Goal: Task Accomplishment & Management: Use online tool/utility

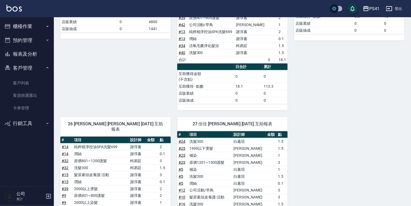
scroll to position [280, 0]
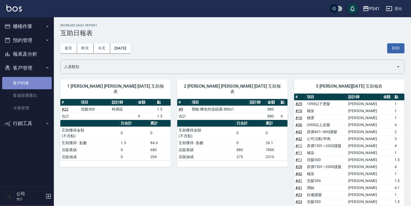
click at [33, 86] on link "客戶列表" at bounding box center [27, 83] width 50 height 12
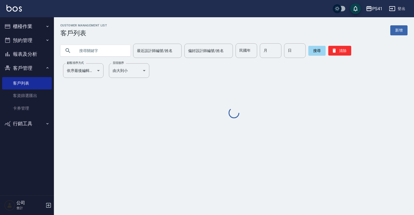
click at [80, 54] on input "text" at bounding box center [100, 50] width 51 height 15
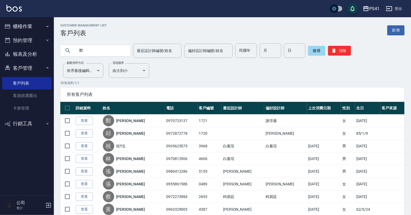
type input "鄭"
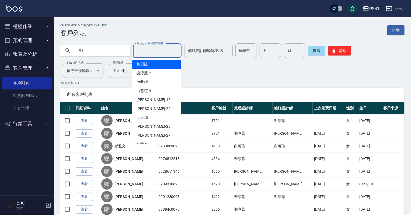
click at [161, 52] on input "最近設計師編號/姓名" at bounding box center [157, 50] width 44 height 9
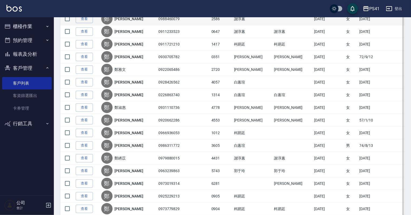
scroll to position [215, 0]
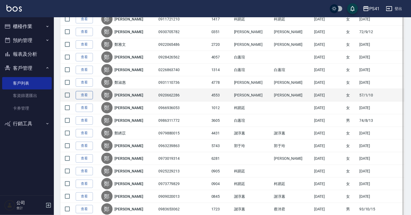
type input "[PERSON_NAME]-15"
click at [76, 95] on link "查看" at bounding box center [84, 95] width 17 height 8
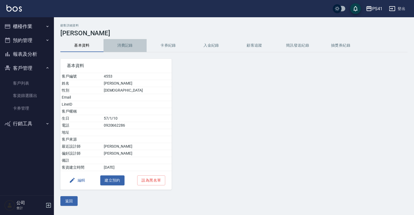
click at [128, 45] on button "消費記錄" at bounding box center [124, 45] width 43 height 13
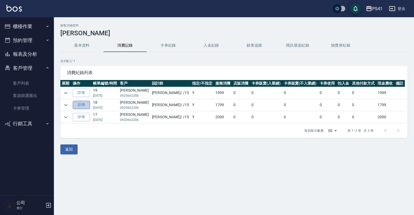
click at [81, 104] on link "詳情" at bounding box center [81, 105] width 17 height 8
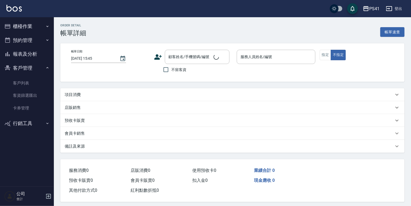
type input "[DATE] 20:04"
type input "[PERSON_NAME]-15"
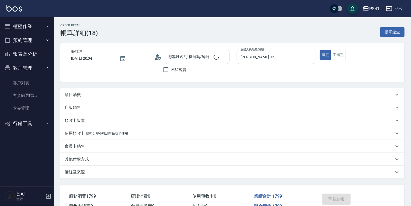
type input "[PERSON_NAME]/0920662286/4553"
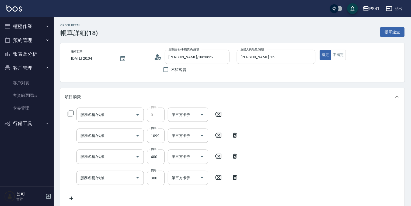
type input "頂級黑松露八胜肽面膜(9050)"
type input "公司活動/早鳥(41099)"
type input "原價1~400護髮(50400)"
type input "剪髮(2300)"
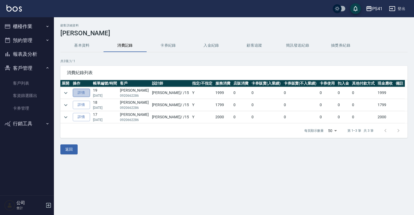
click at [85, 93] on link "詳情" at bounding box center [81, 93] width 17 height 8
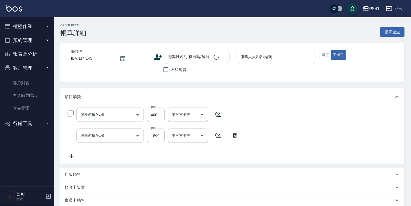
type input "[DATE] 20:02"
type input "[PERSON_NAME]-15"
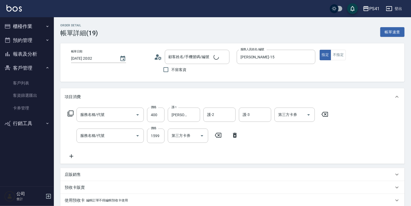
type input "原價1~400護髮(50400)"
type input "公司活動/早鳥(31099)"
type input "[PERSON_NAME]/0920662286/4553"
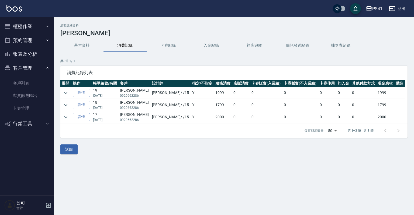
click at [81, 117] on link "詳情" at bounding box center [81, 117] width 17 height 8
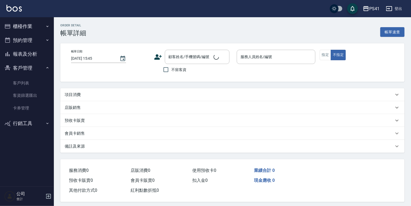
type input "[DATE] 17:42"
type input "[PERSON_NAME]-15"
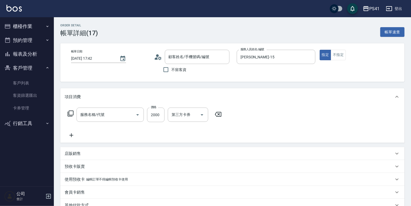
type input "[PERSON_NAME]/0920662286/4553"
type input "1999以下燙髮(31999)"
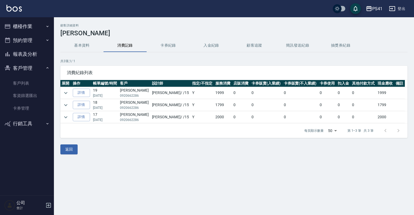
click at [15, 25] on button "櫃檯作業" at bounding box center [27, 26] width 50 height 14
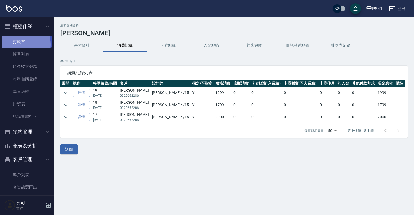
click at [19, 44] on link "打帳單" at bounding box center [27, 42] width 50 height 12
